Goal: Task Accomplishment & Management: Manage account settings

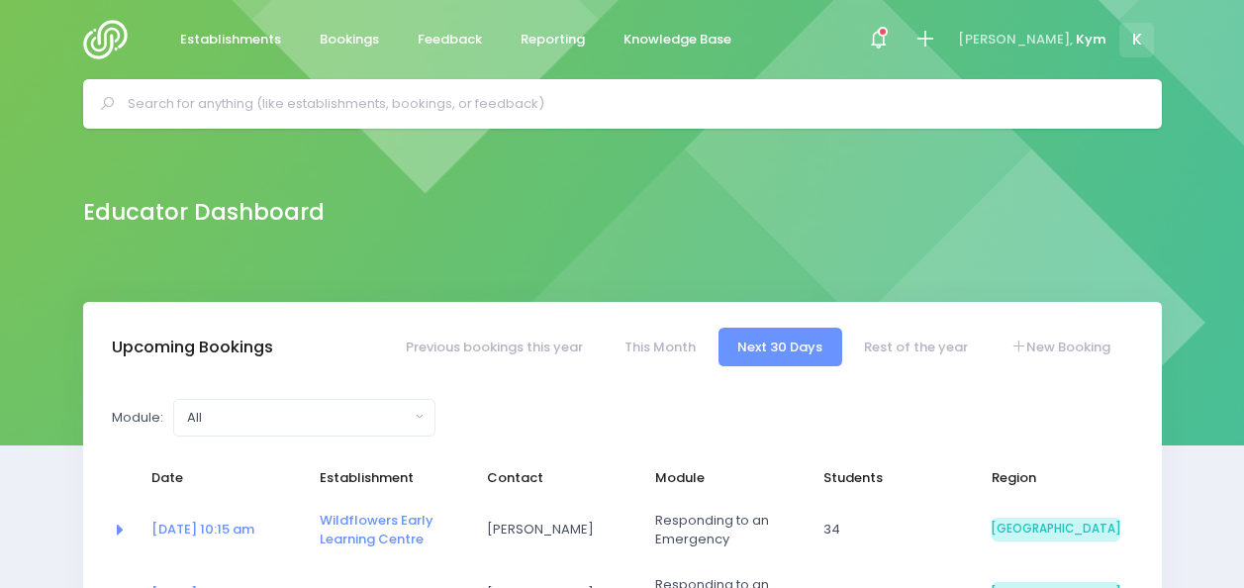
select select "5"
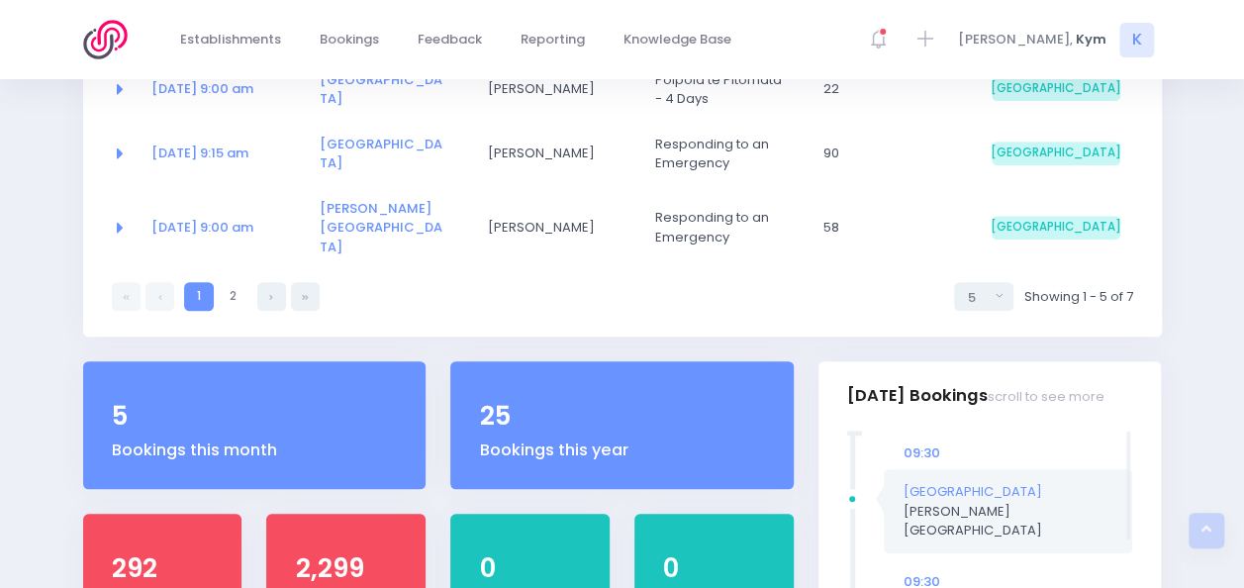
scroll to position [568, 0]
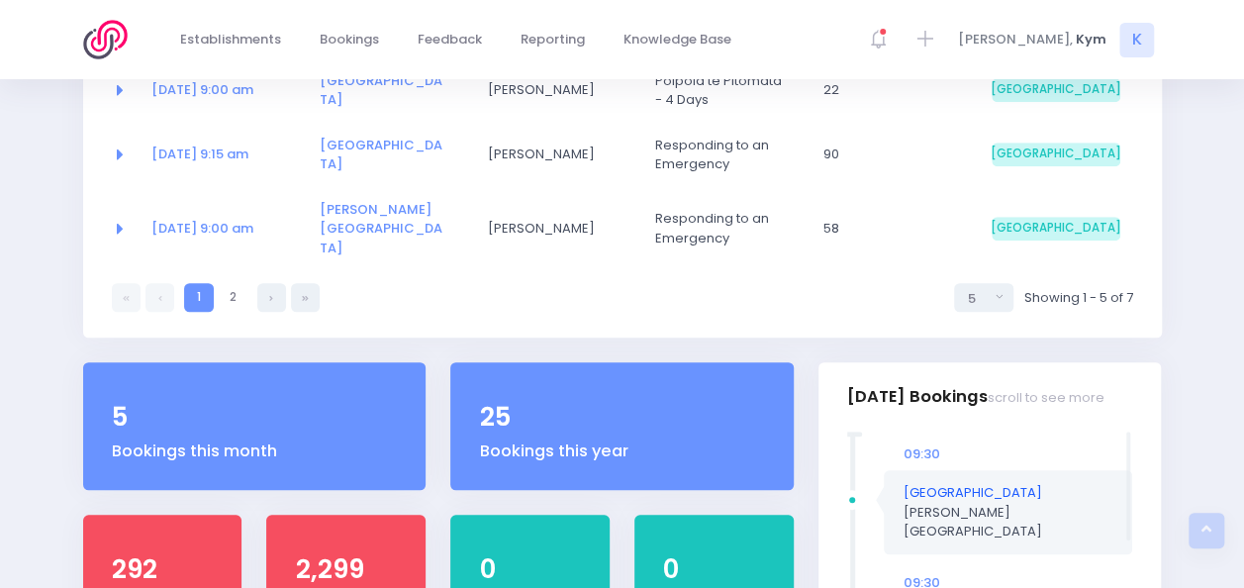
click at [954, 483] on link "[GEOGRAPHIC_DATA]" at bounding box center [973, 492] width 139 height 19
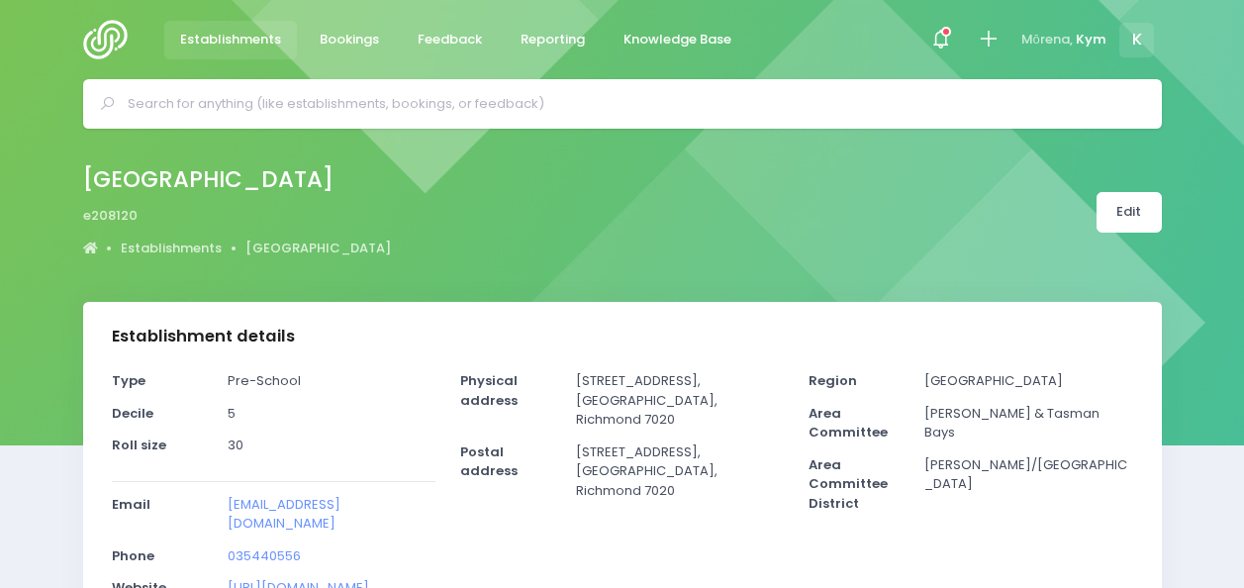
select select "5"
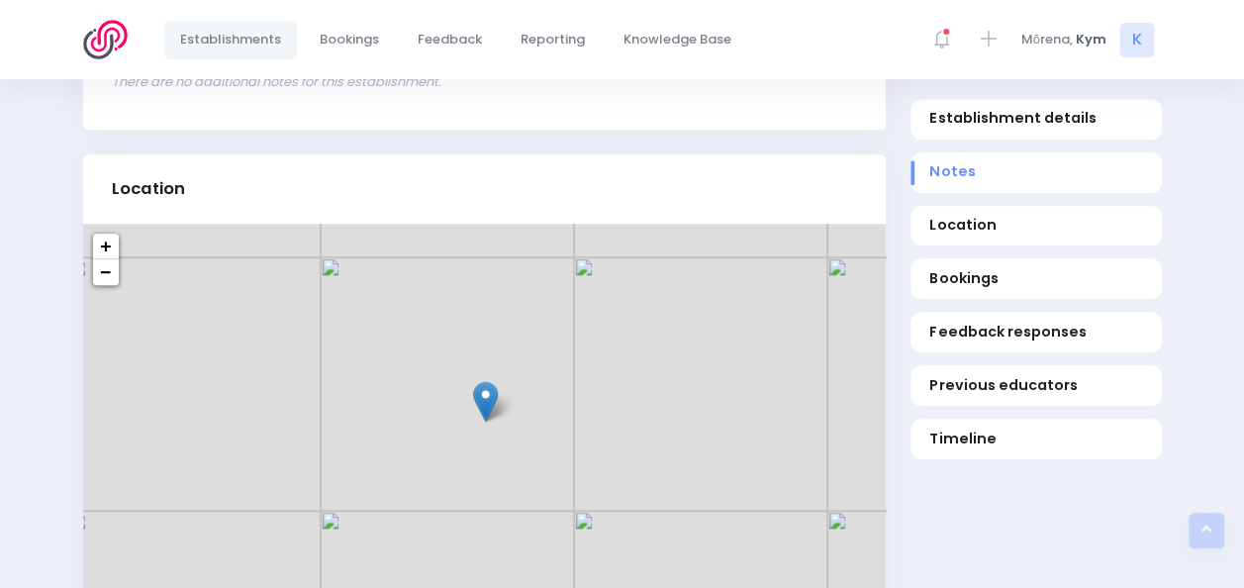
scroll to position [763, 0]
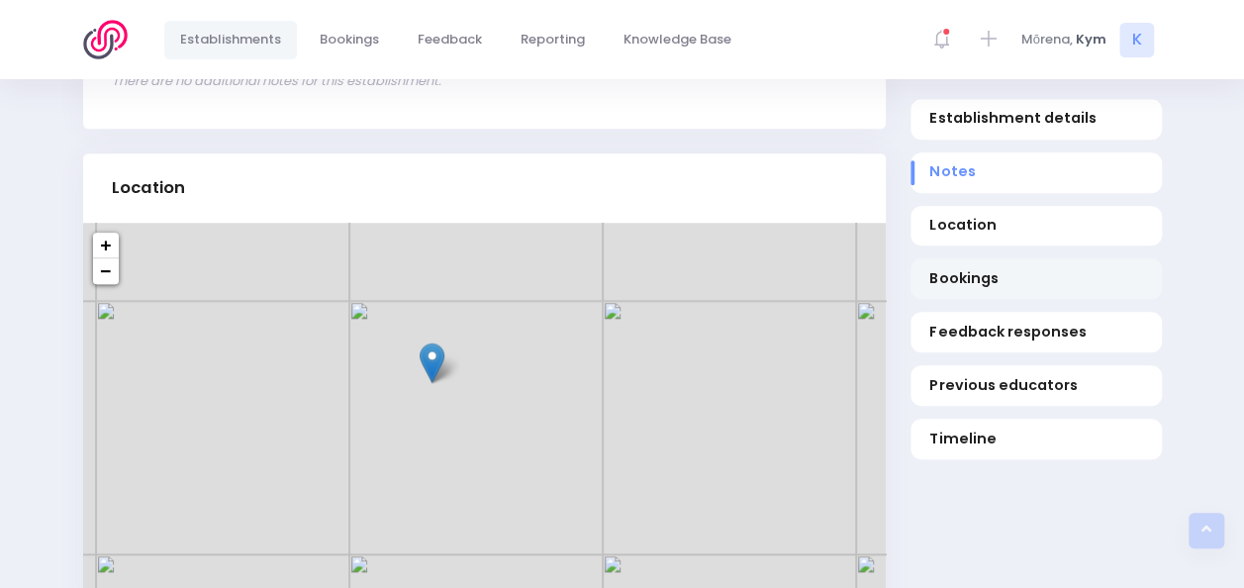
click at [948, 275] on span "Bookings" at bounding box center [1035, 279] width 213 height 21
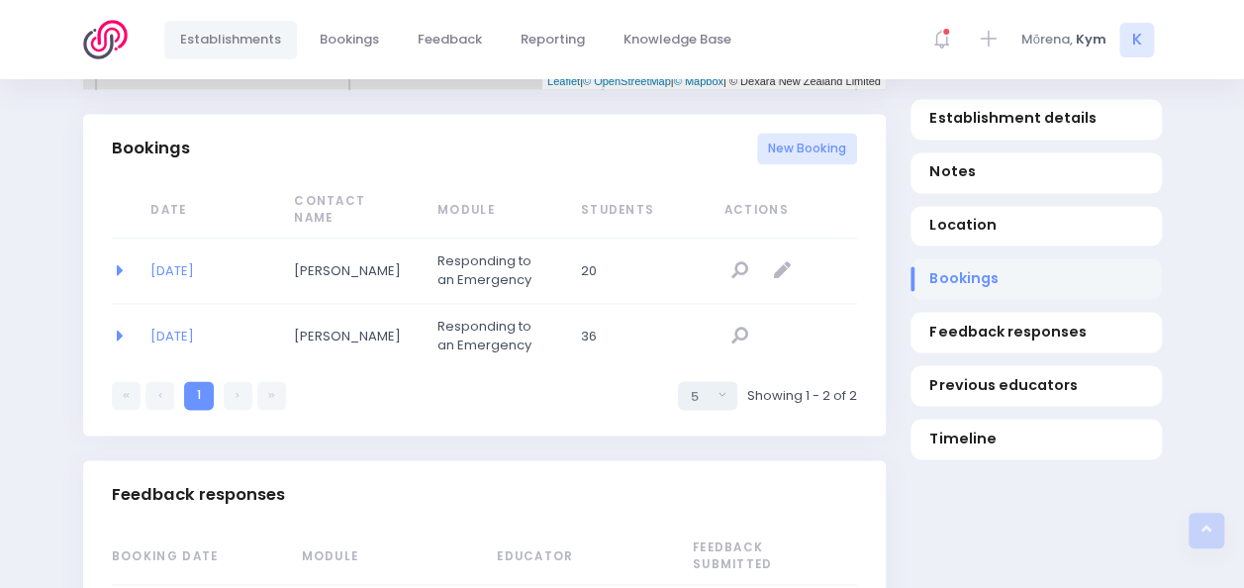
scroll to position [1326, 0]
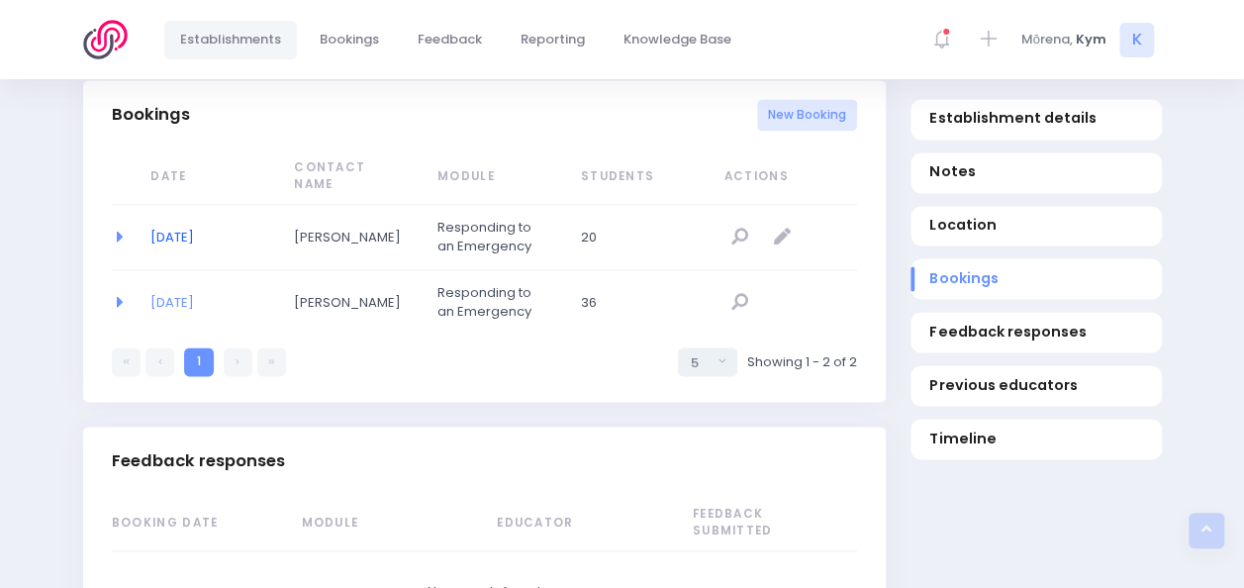
click at [182, 238] on link "23/09/2025" at bounding box center [172, 237] width 44 height 19
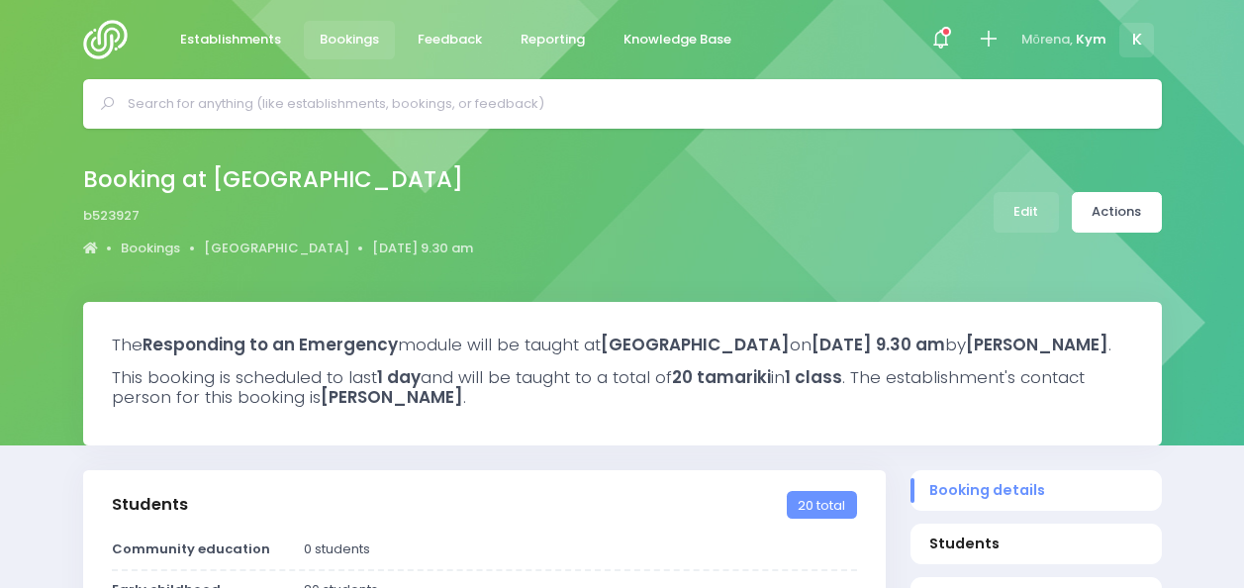
select select "5"
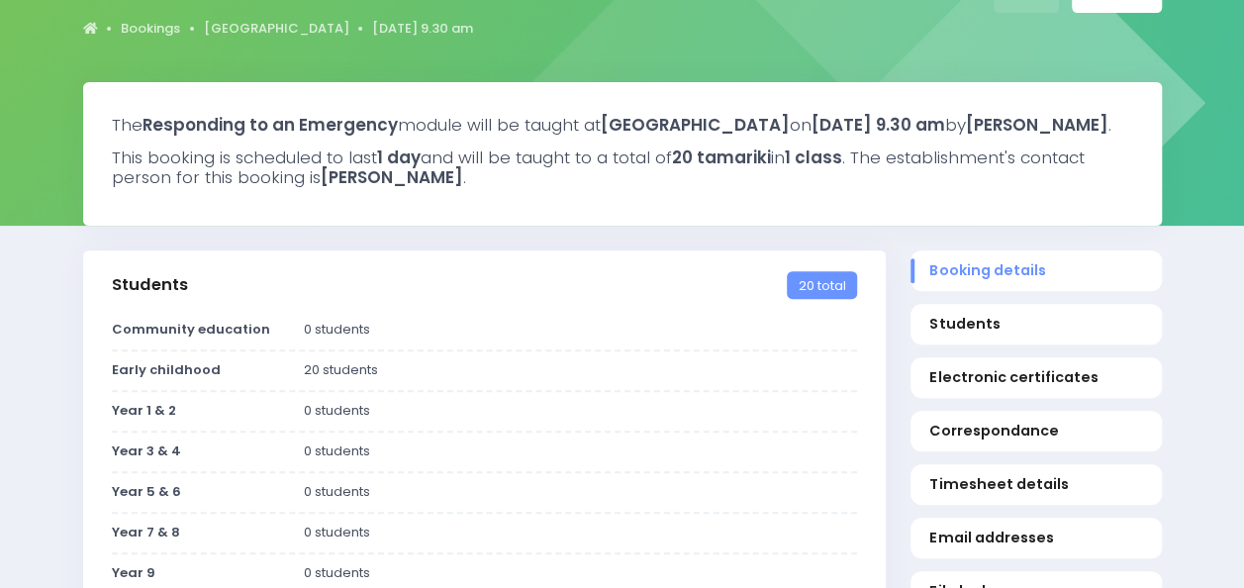
scroll to position [108, 0]
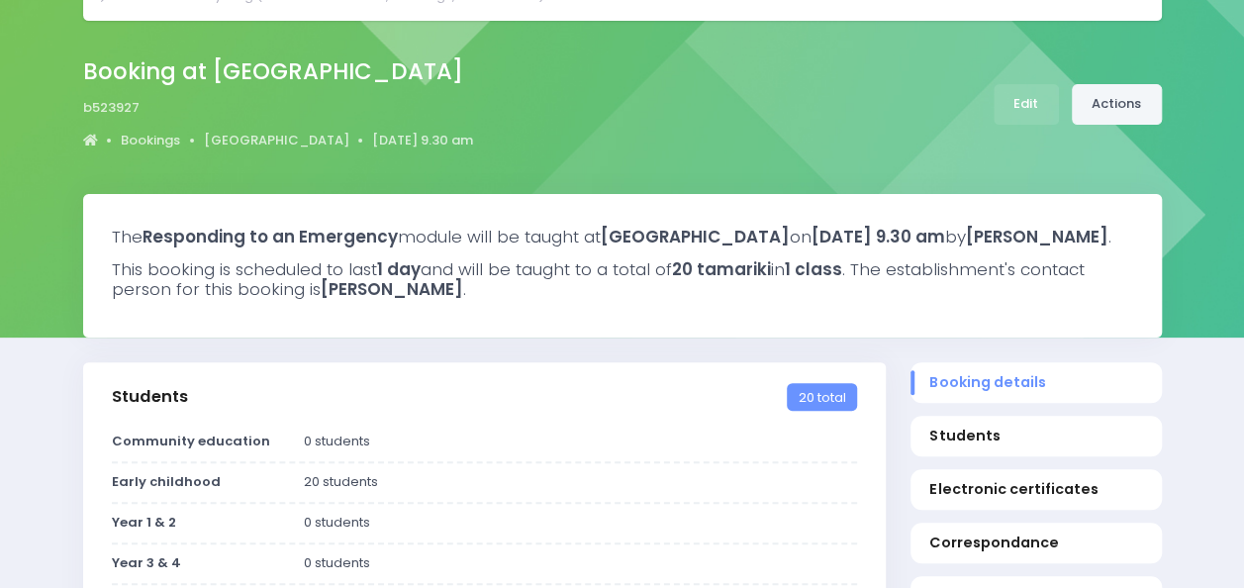
click at [1133, 88] on link "Actions" at bounding box center [1117, 104] width 90 height 41
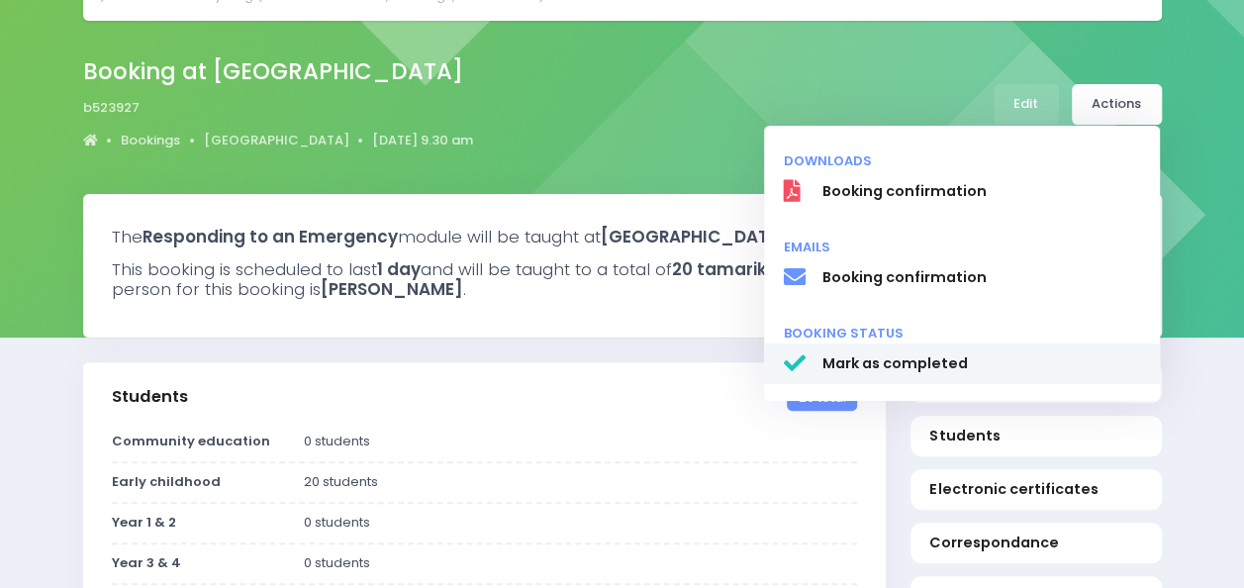
click at [862, 366] on span "Mark as completed" at bounding box center [980, 363] width 319 height 21
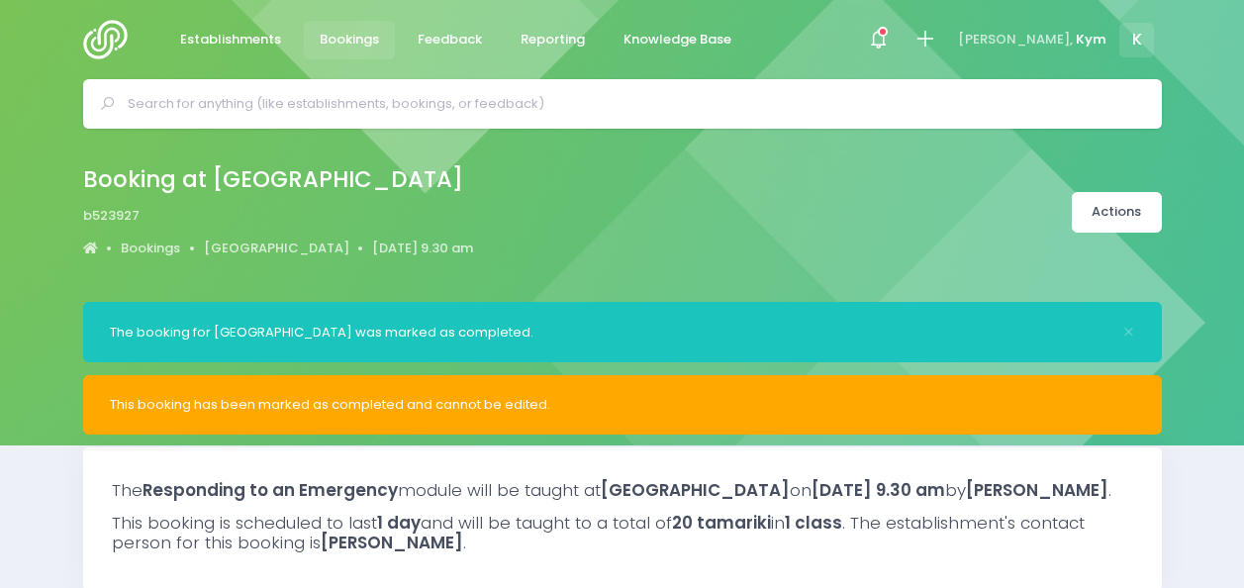
select select "5"
click at [901, 34] on div at bounding box center [878, 40] width 45 height 45
